Goal: Information Seeking & Learning: Learn about a topic

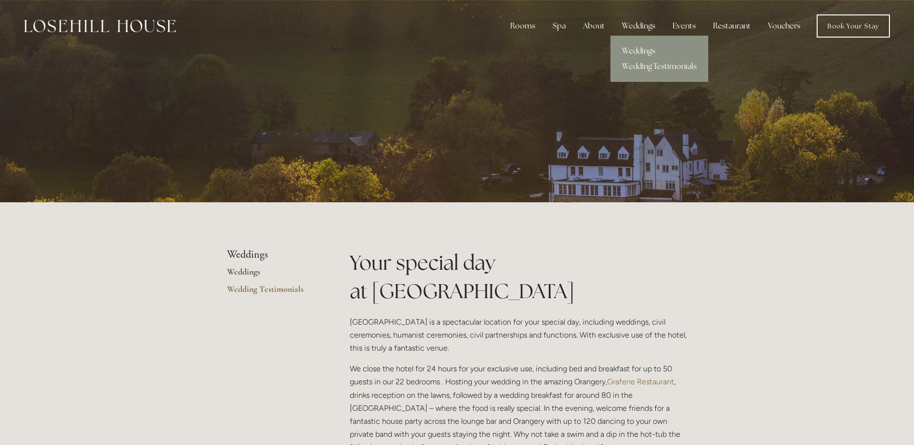
click at [644, 29] on div "Weddings" at bounding box center [638, 25] width 49 height 19
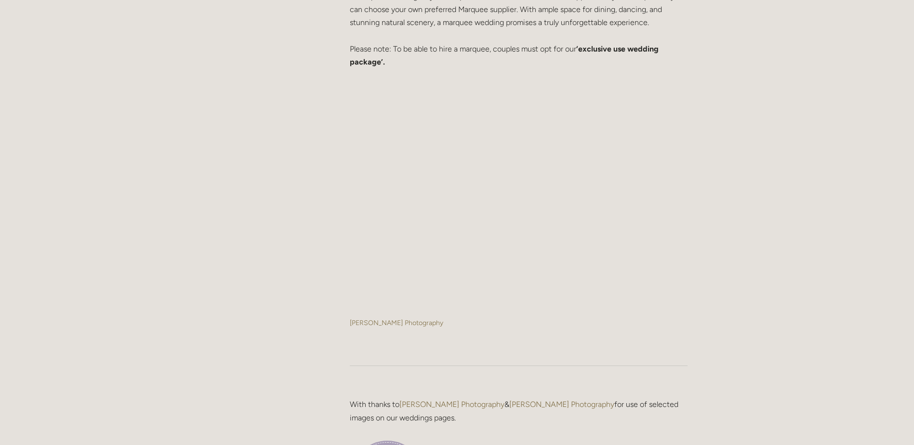
scroll to position [1558, 0]
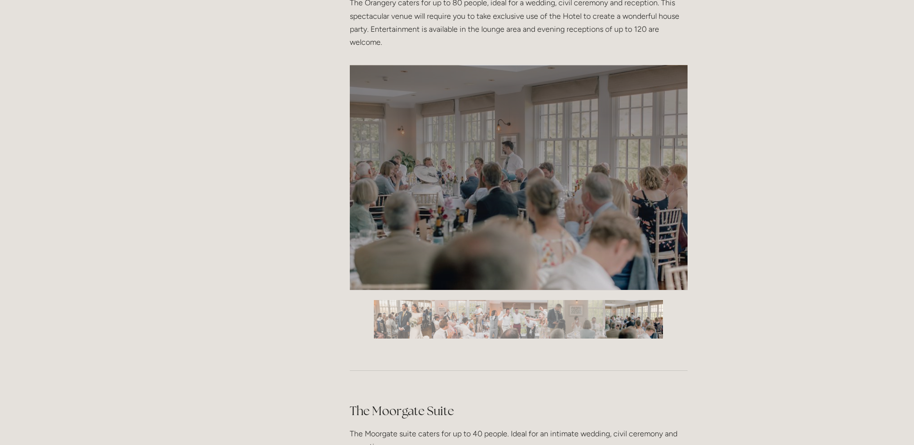
click at [622, 313] on img "Slide 5" at bounding box center [634, 319] width 58 height 39
click at [581, 315] on img "Slide 4" at bounding box center [576, 319] width 58 height 39
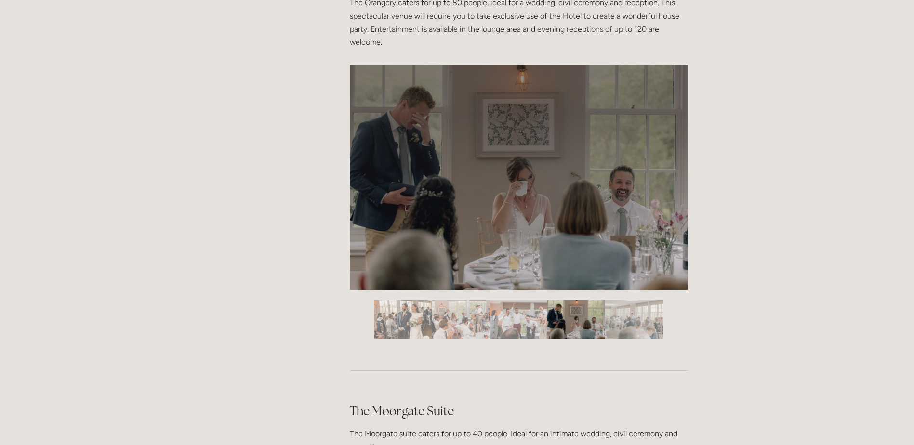
click at [532, 321] on img "Slide 3" at bounding box center [519, 319] width 58 height 39
click at [478, 325] on img "Slide 2" at bounding box center [461, 319] width 58 height 39
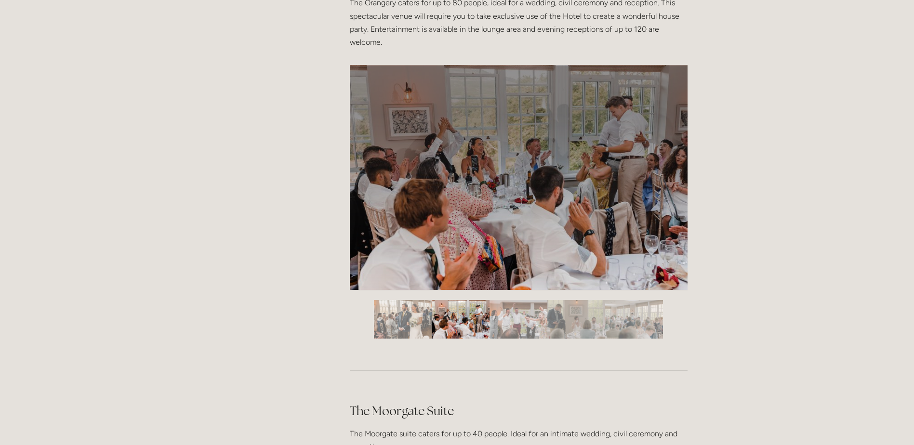
click at [638, 332] on img "Slide 5" at bounding box center [634, 319] width 58 height 39
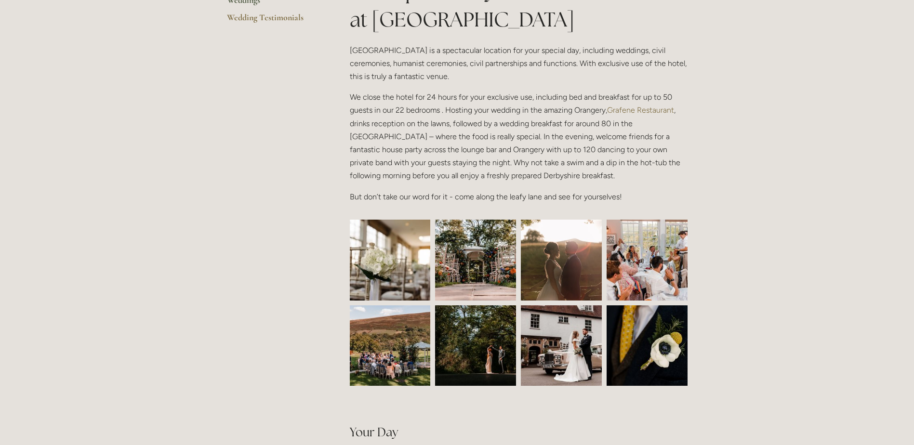
scroll to position [0, 0]
